Goal: Task Accomplishment & Management: Use online tool/utility

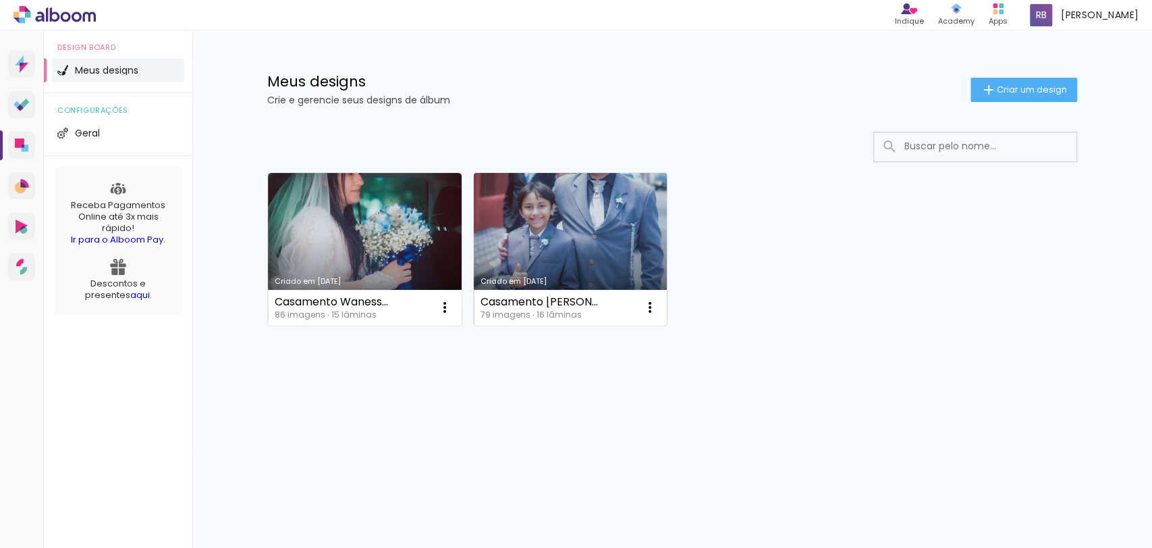
click at [590, 250] on link "Criado em [DATE]" at bounding box center [571, 249] width 194 height 153
